Goal: Task Accomplishment & Management: Manage account settings

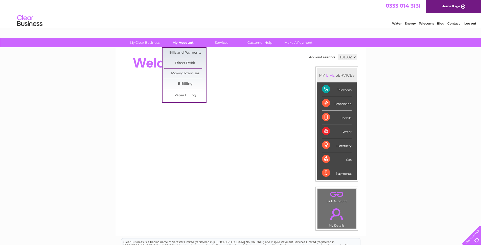
click at [178, 40] on link "My Account" at bounding box center [183, 42] width 42 height 9
click at [181, 50] on link "Bills and Payments" at bounding box center [185, 53] width 42 height 10
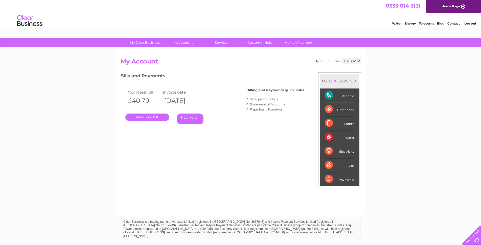
click at [156, 117] on link "." at bounding box center [147, 116] width 44 height 7
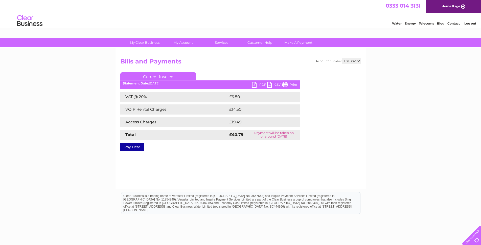
click at [255, 86] on link "PDF" at bounding box center [258, 85] width 15 height 7
click at [358, 60] on select "181382 181383" at bounding box center [351, 61] width 19 height 6
select select "181383"
click at [342, 58] on select "181382 181383" at bounding box center [351, 61] width 19 height 6
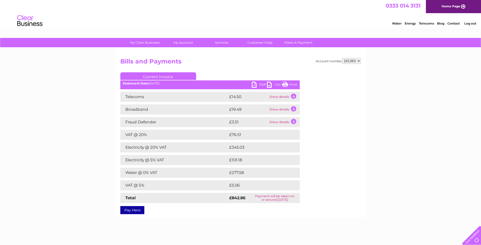
click at [254, 84] on link "PDF" at bounding box center [258, 85] width 15 height 7
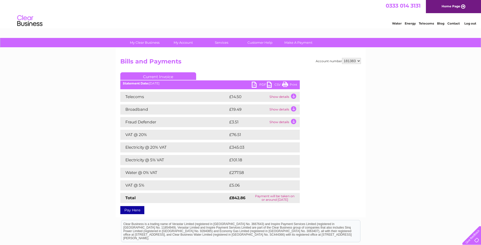
click at [471, 23] on link "Log out" at bounding box center [470, 23] width 12 height 4
